Goal: Task Accomplishment & Management: Manage account settings

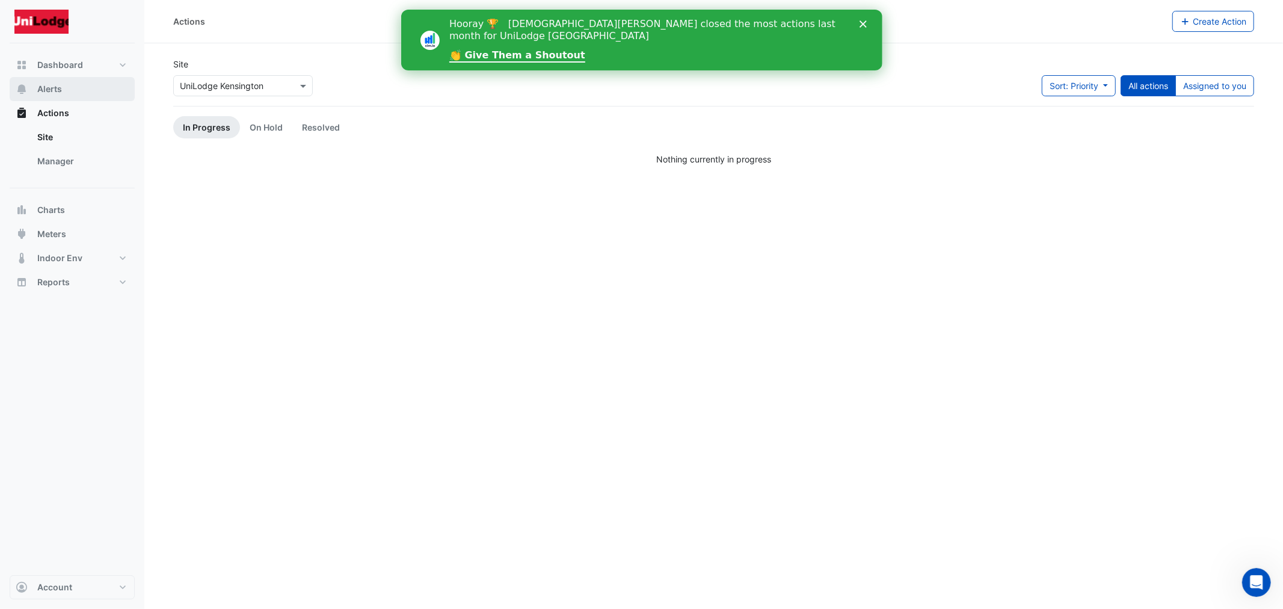
click at [75, 85] on button "Alerts" at bounding box center [72, 89] width 125 height 24
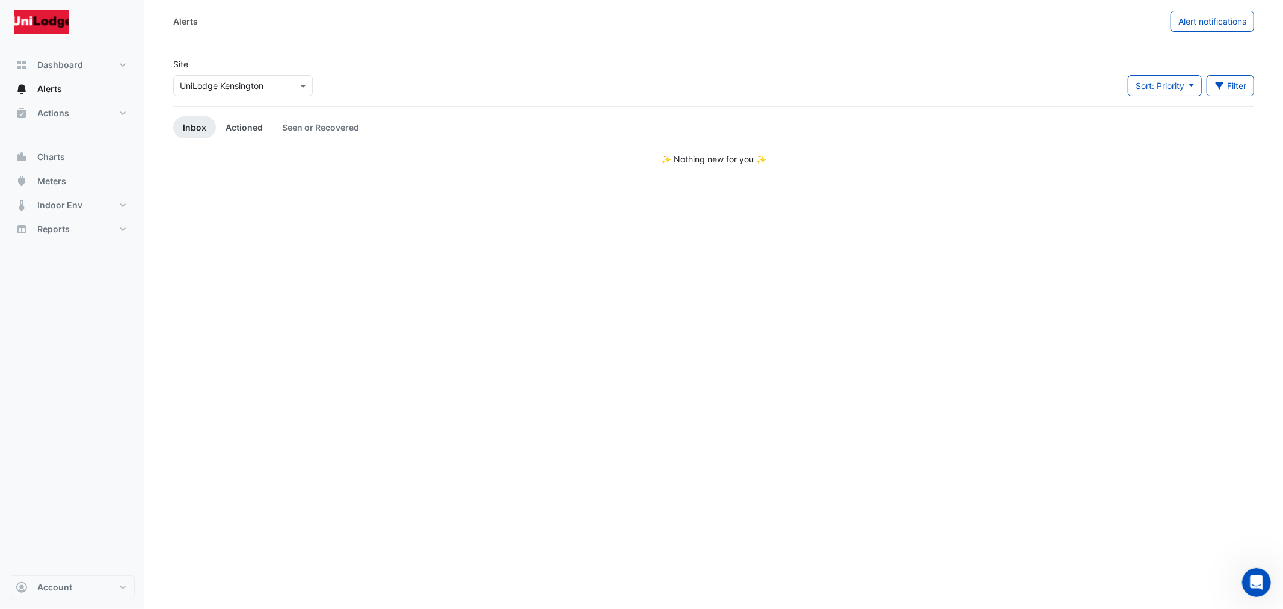
click at [241, 128] on link "Actioned" at bounding box center [244, 127] width 57 height 22
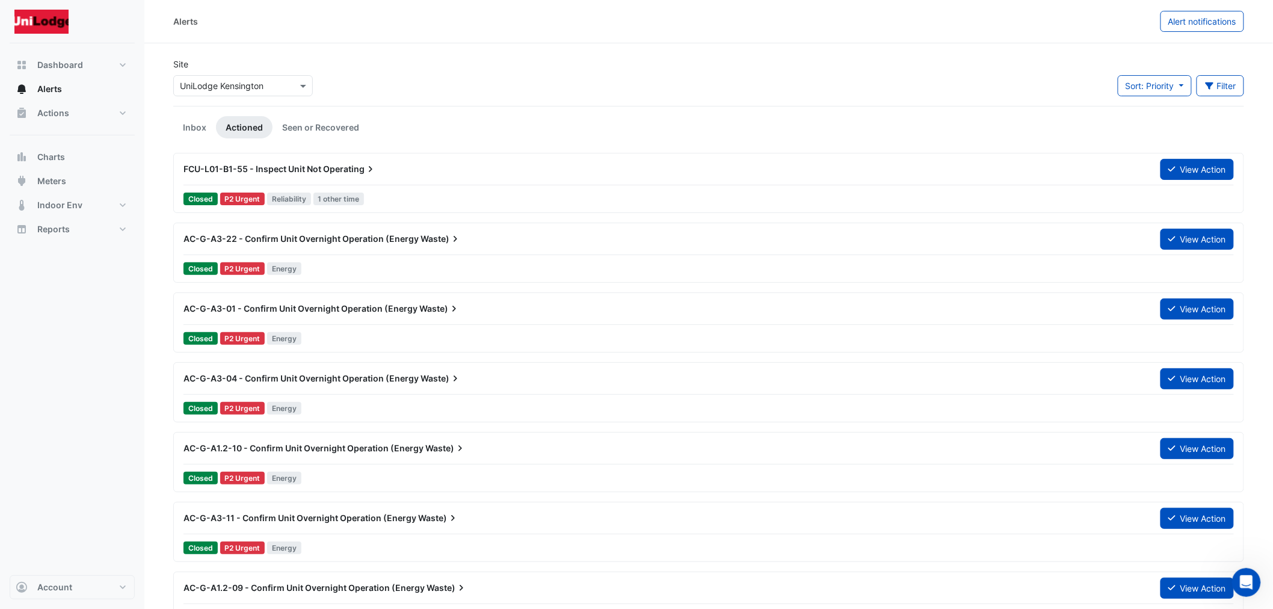
click at [288, 171] on span "FCU-L01-B1-55 - Inspect Unit Not" at bounding box center [252, 169] width 138 height 10
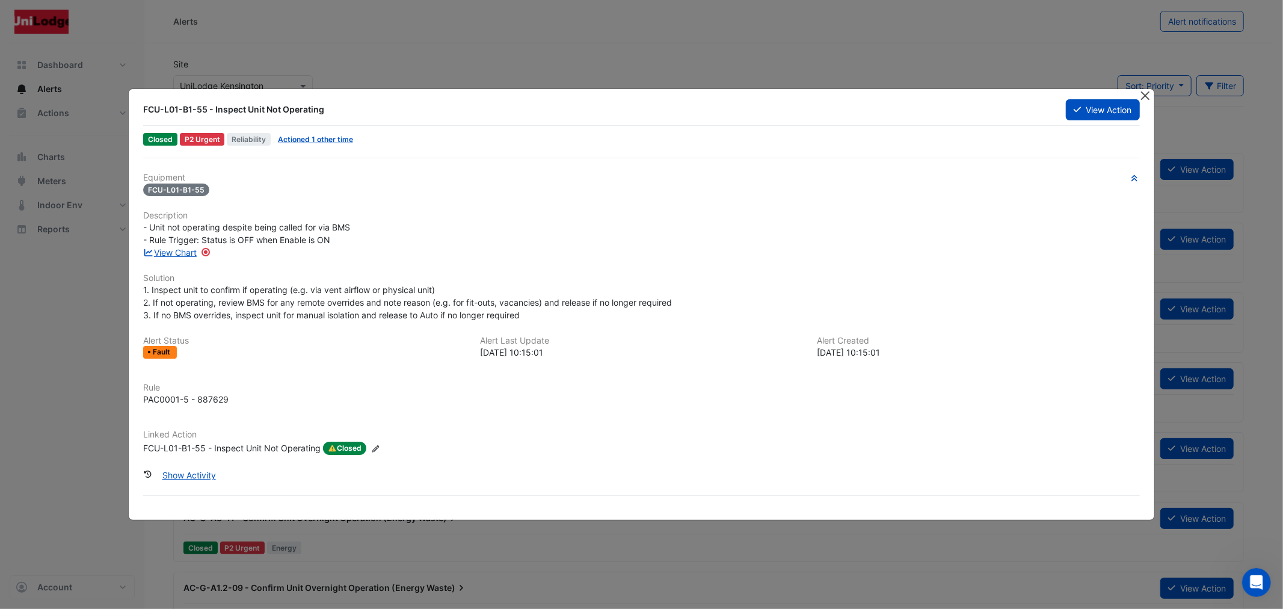
click at [1145, 97] on button "Close" at bounding box center [1145, 95] width 13 height 13
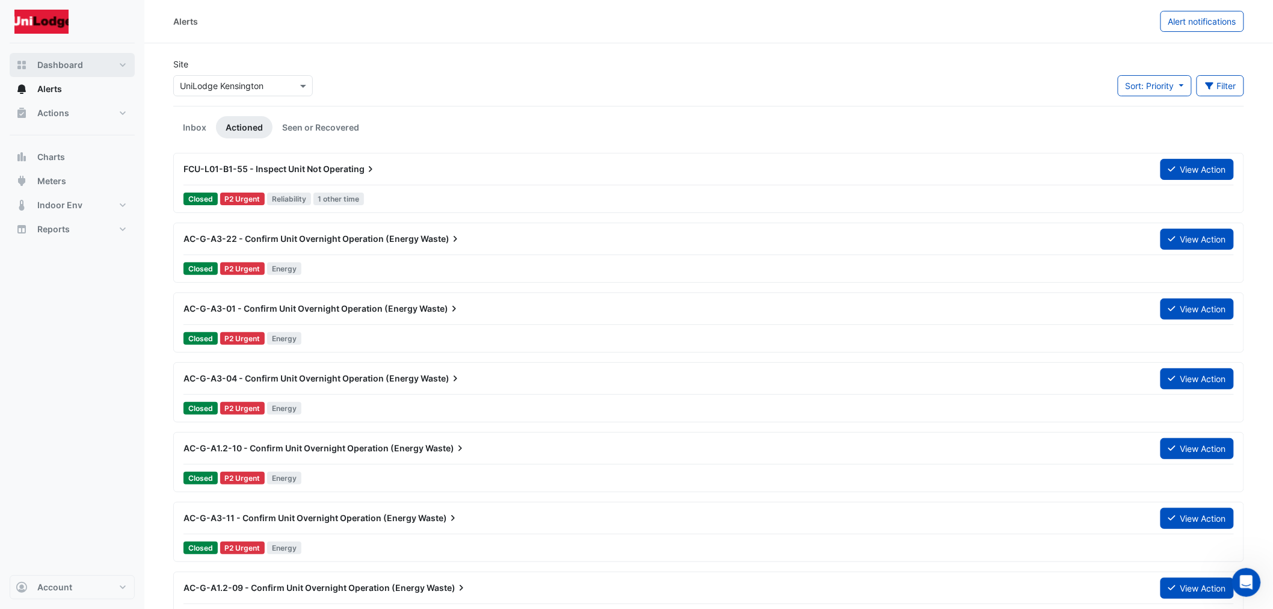
click at [58, 69] on span "Dashboard" at bounding box center [60, 65] width 46 height 12
select select "***"
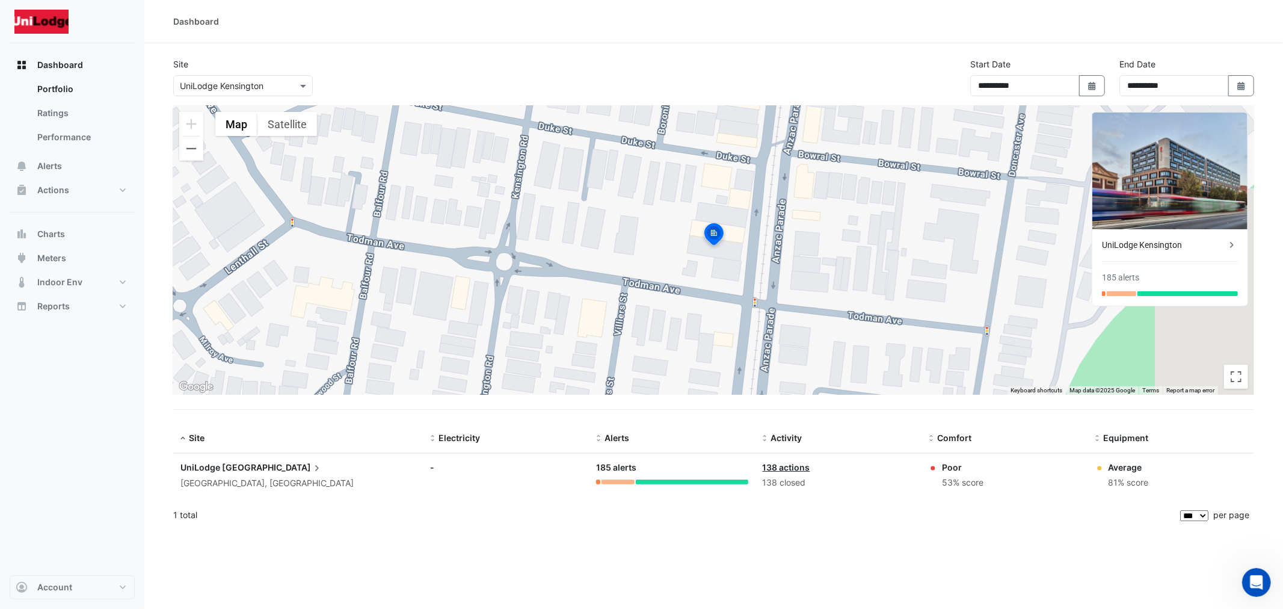
click at [1135, 233] on div "UniLodge Kensington 185 alerts" at bounding box center [1169, 267] width 155 height 76
click at [1139, 242] on div "UniLodge Kensington" at bounding box center [1164, 245] width 124 height 13
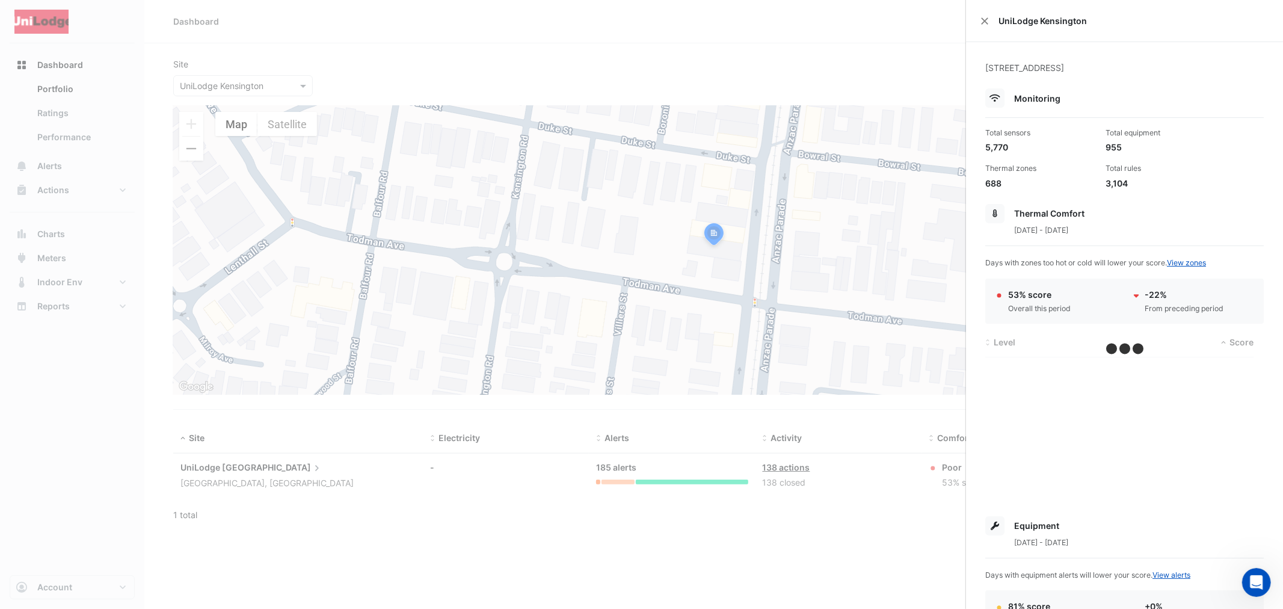
click at [111, 119] on ngb-offcanvas-backdrop at bounding box center [641, 304] width 1283 height 609
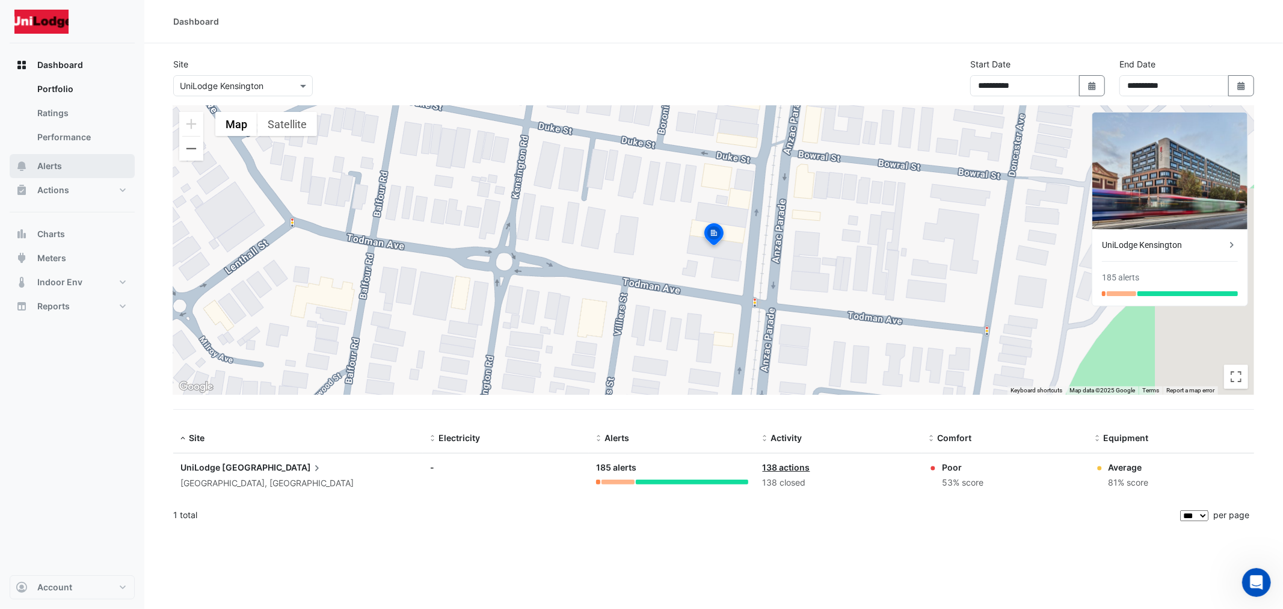
click at [57, 155] on button "Alerts" at bounding box center [72, 166] width 125 height 24
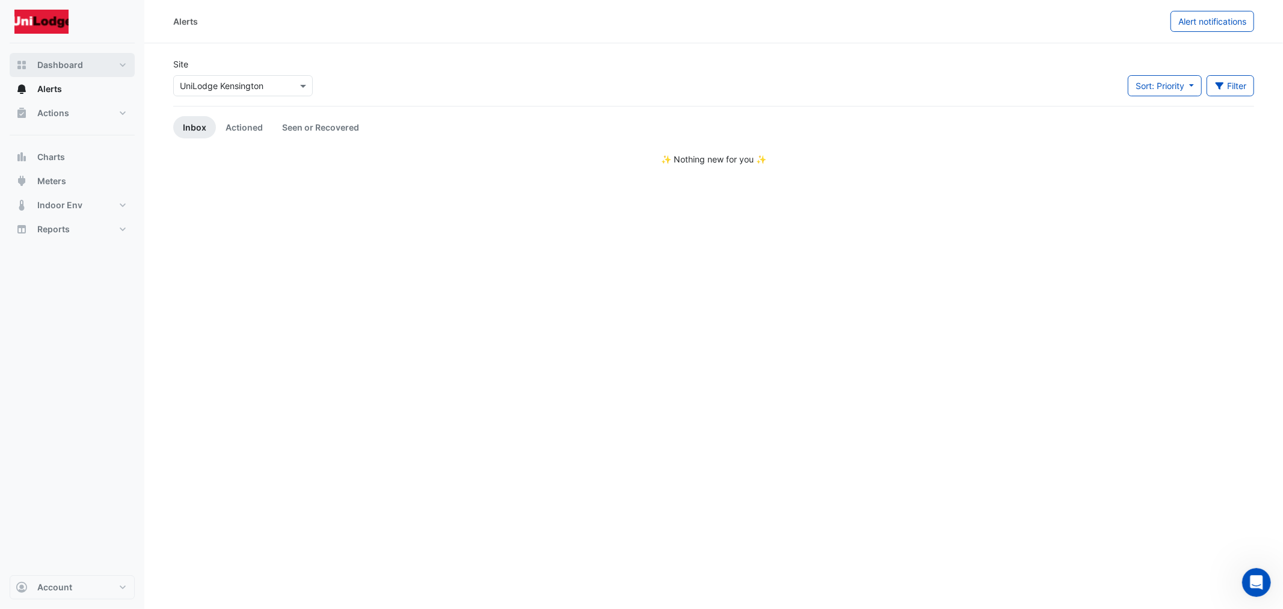
click at [64, 67] on span "Dashboard" at bounding box center [60, 65] width 46 height 12
select select "***"
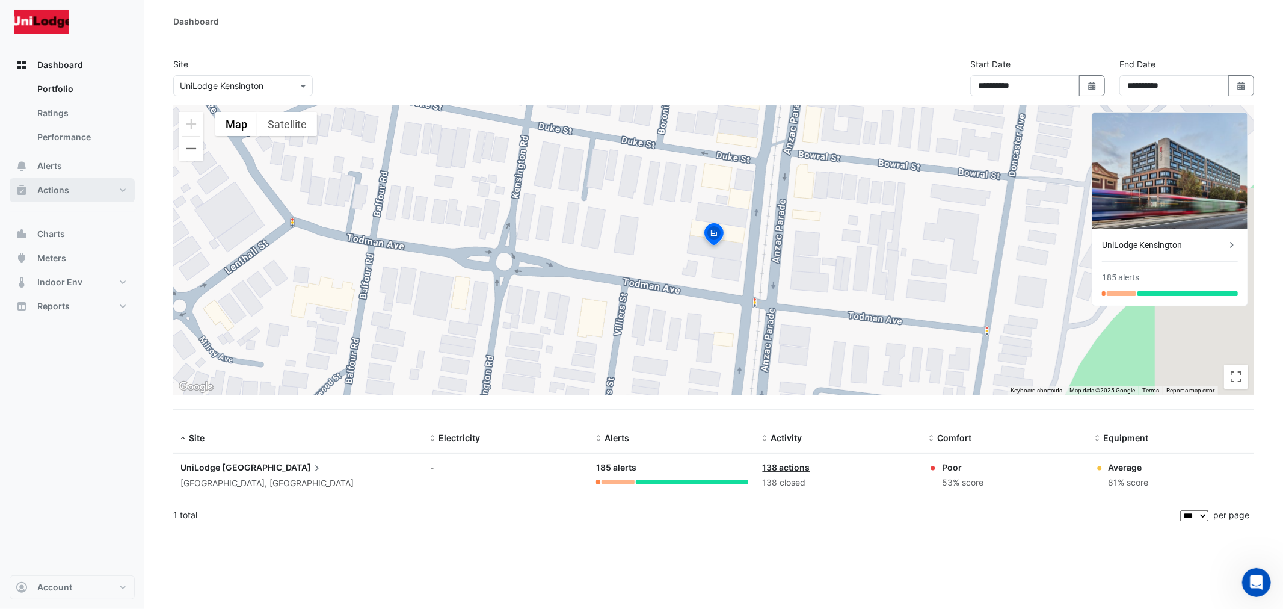
click at [69, 179] on button "Actions" at bounding box center [72, 190] width 125 height 24
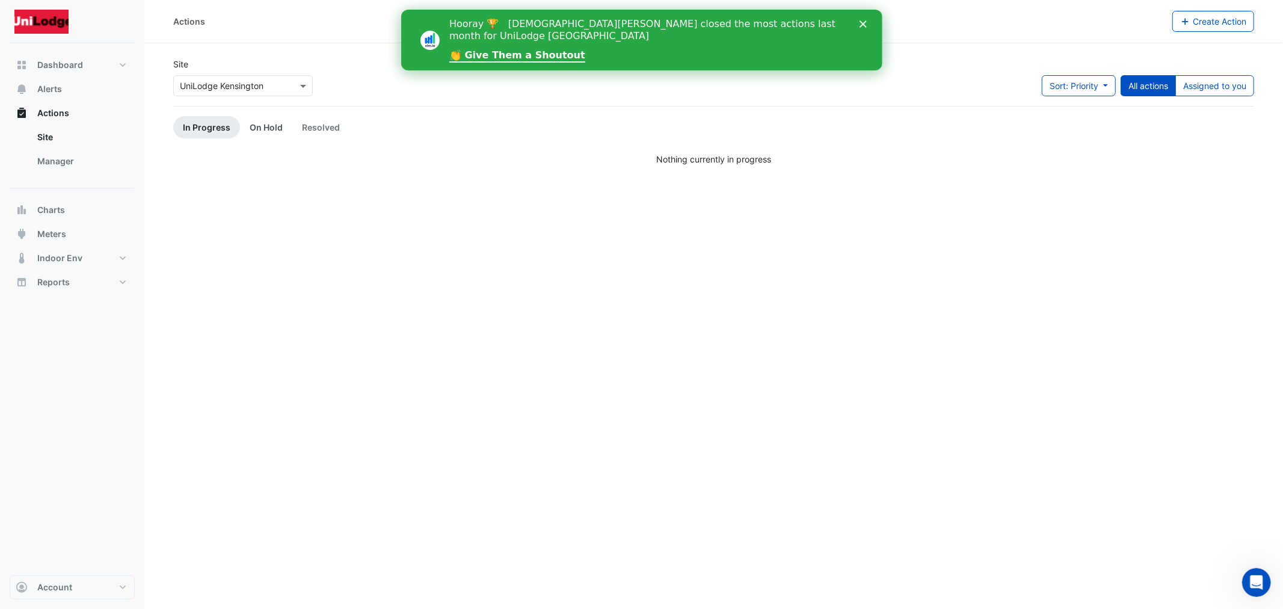
click at [253, 128] on link "On Hold" at bounding box center [266, 127] width 52 height 22
click at [191, 136] on link "In Progress" at bounding box center [206, 127] width 67 height 22
click at [67, 88] on button "Alerts" at bounding box center [72, 89] width 125 height 24
